Goal: Information Seeking & Learning: Learn about a topic

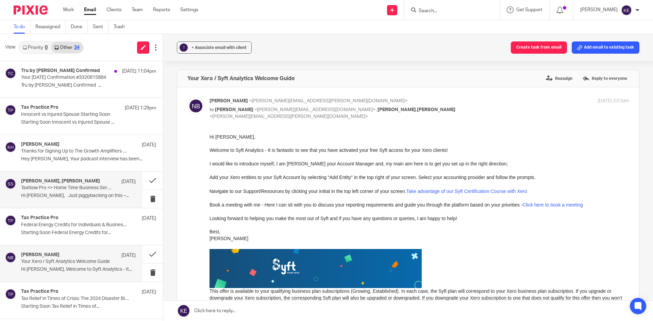
scroll to position [102, 0]
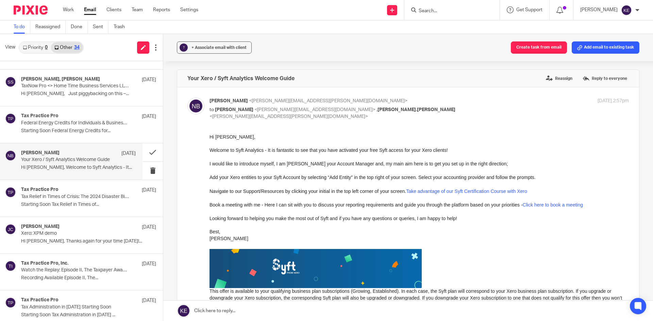
click at [92, 9] on link "Email" at bounding box center [90, 9] width 12 height 7
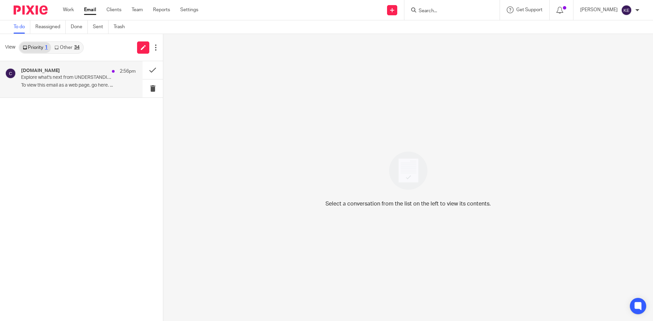
click at [57, 75] on p "Explore what's next from UNDERSTANDING THE OBBBA: TAX CUTS, ESTATE PLANNING, & …" at bounding box center [67, 78] width 92 height 6
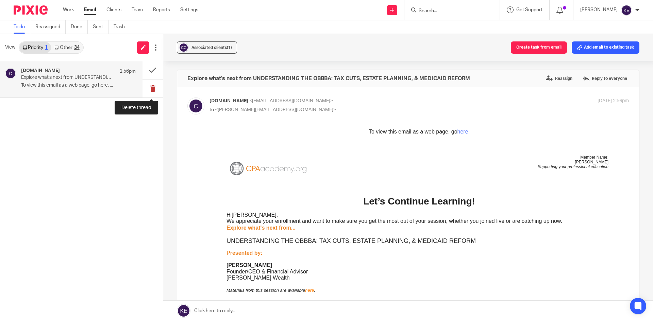
click at [155, 86] on button at bounding box center [152, 89] width 20 height 18
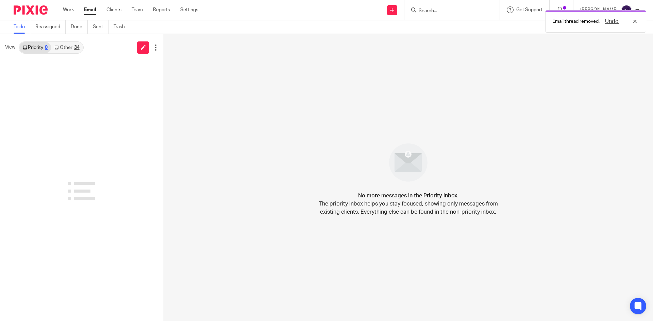
click at [81, 49] on link "Other 34" at bounding box center [67, 47] width 32 height 11
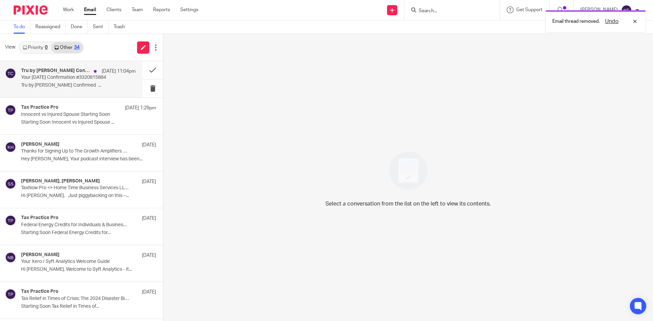
click at [74, 79] on p "Your [DATE] Confirmation #3320815884" at bounding box center [67, 78] width 92 height 6
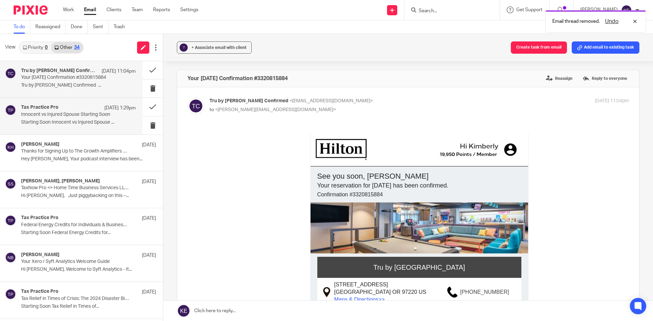
click at [65, 113] on p "Innocent vs Injured Spouse Starting Soon" at bounding box center [67, 115] width 92 height 6
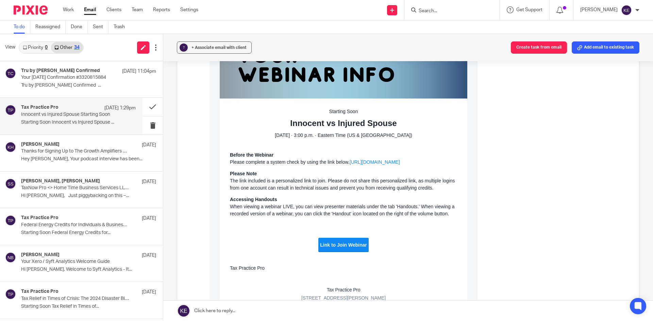
scroll to position [136, 0]
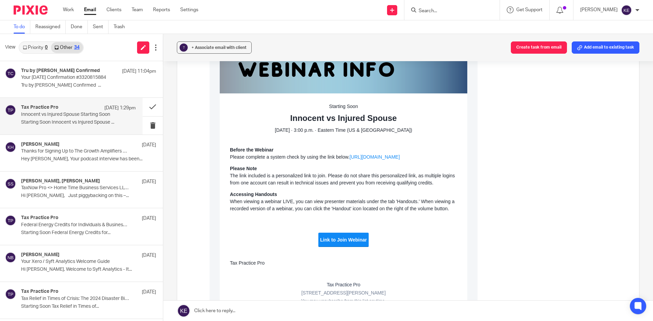
click at [338, 236] on td "Link to Join Webinar" at bounding box center [343, 240] width 50 height 14
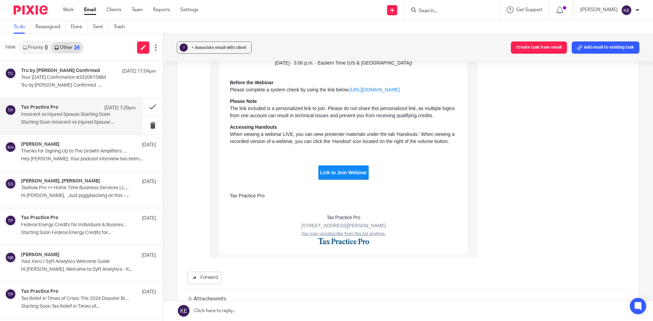
scroll to position [204, 0]
click at [346, 169] on link "Link to Join Webinar" at bounding box center [343, 172] width 47 height 6
click at [142, 104] on button at bounding box center [152, 107] width 20 height 18
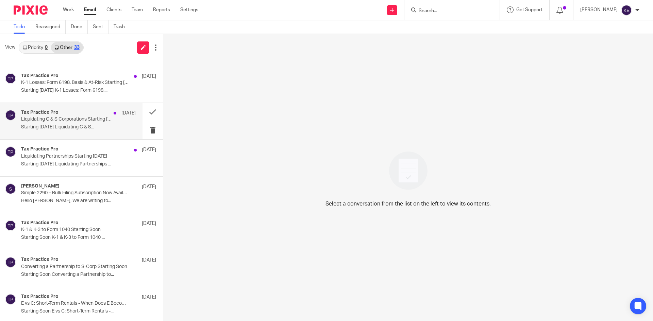
scroll to position [919, 0]
